Goal: Complete application form

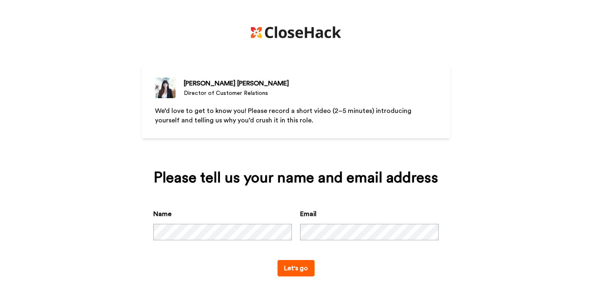
scroll to position [9, 0]
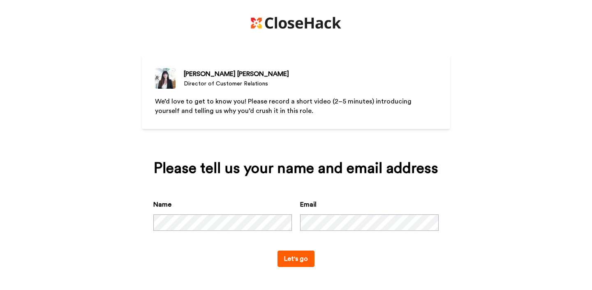
click at [292, 259] on button "Let's go" at bounding box center [296, 259] width 37 height 16
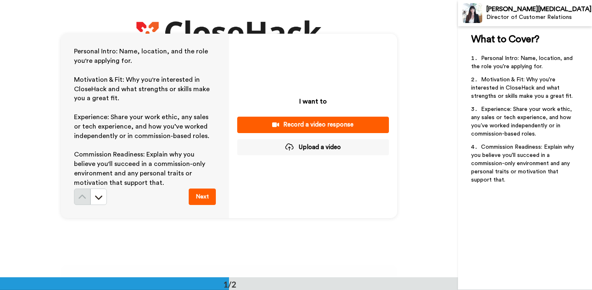
scroll to position [15, 0]
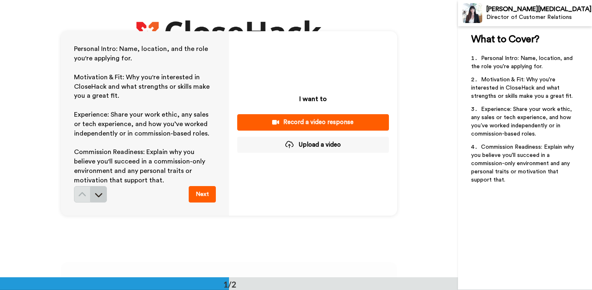
click at [103, 194] on button at bounding box center [98, 194] width 16 height 16
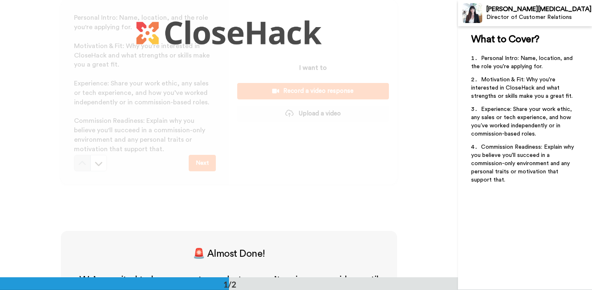
scroll to position [0, 0]
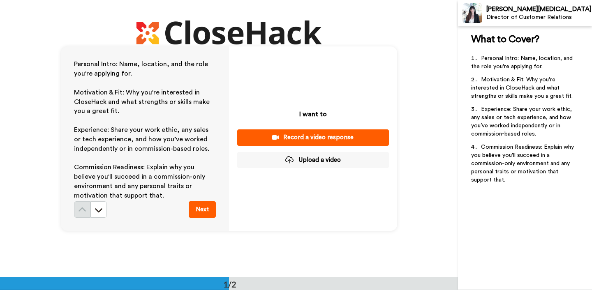
click at [297, 136] on div "Record a video response" at bounding box center [313, 137] width 139 height 9
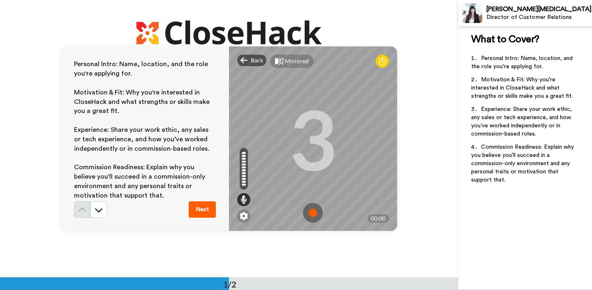
click at [312, 216] on img at bounding box center [313, 213] width 20 height 20
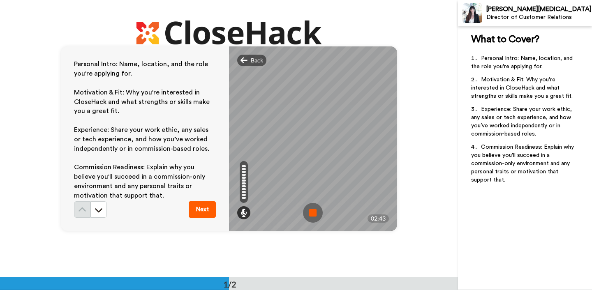
click at [201, 213] on button "Next" at bounding box center [202, 209] width 27 height 16
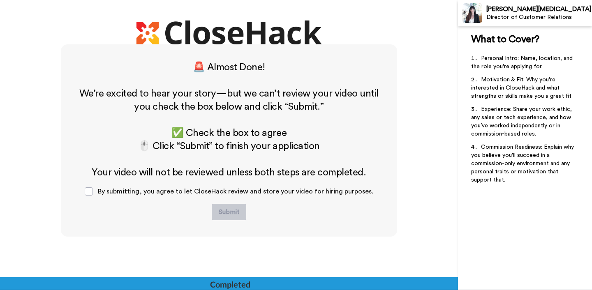
scroll to position [235, 0]
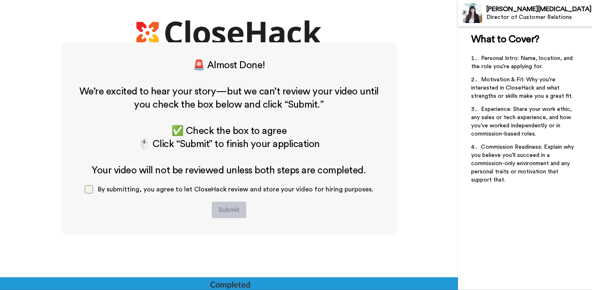
click at [92, 191] on span at bounding box center [89, 189] width 8 height 8
click at [225, 211] on button "Submit" at bounding box center [229, 210] width 35 height 16
